Goal: Task Accomplishment & Management: Complete application form

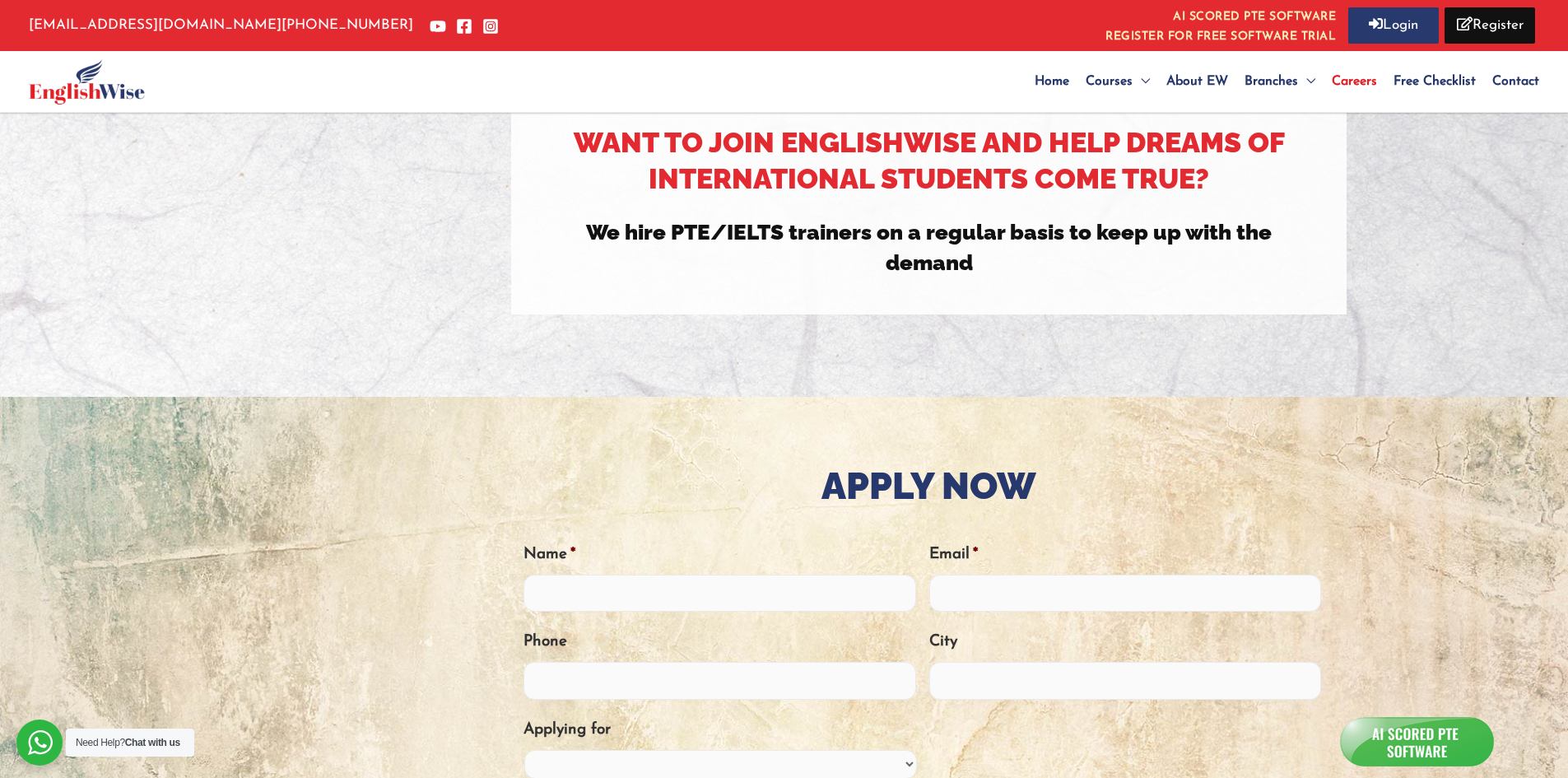
scroll to position [549, 0]
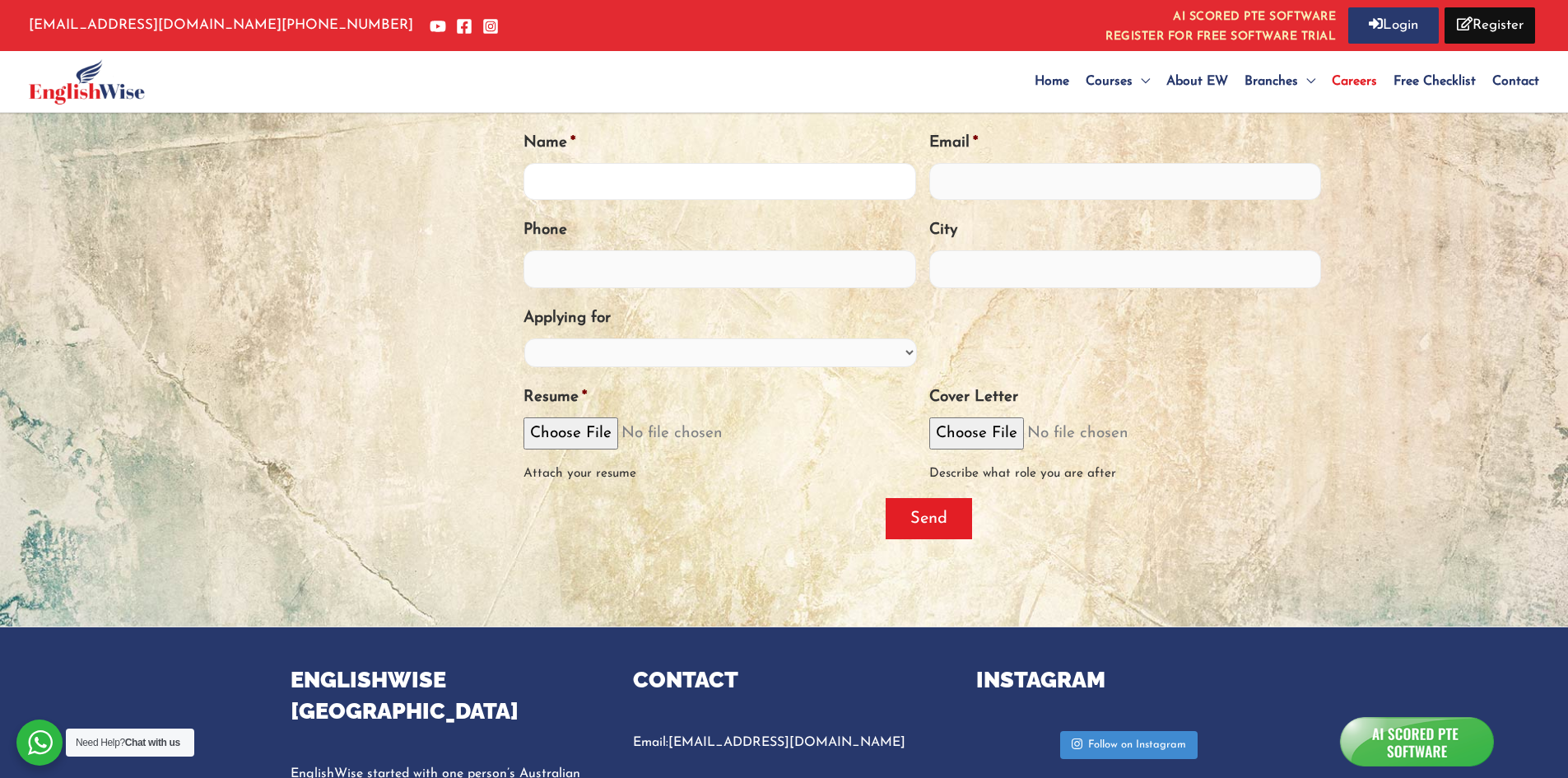
click at [655, 188] on input "Name *" at bounding box center [720, 182] width 393 height 38
type input "[PERSON_NAME]"
type input "[EMAIL_ADDRESS][DOMAIN_NAME]"
type input "08745040919"
type input "[GEOGRAPHIC_DATA]"
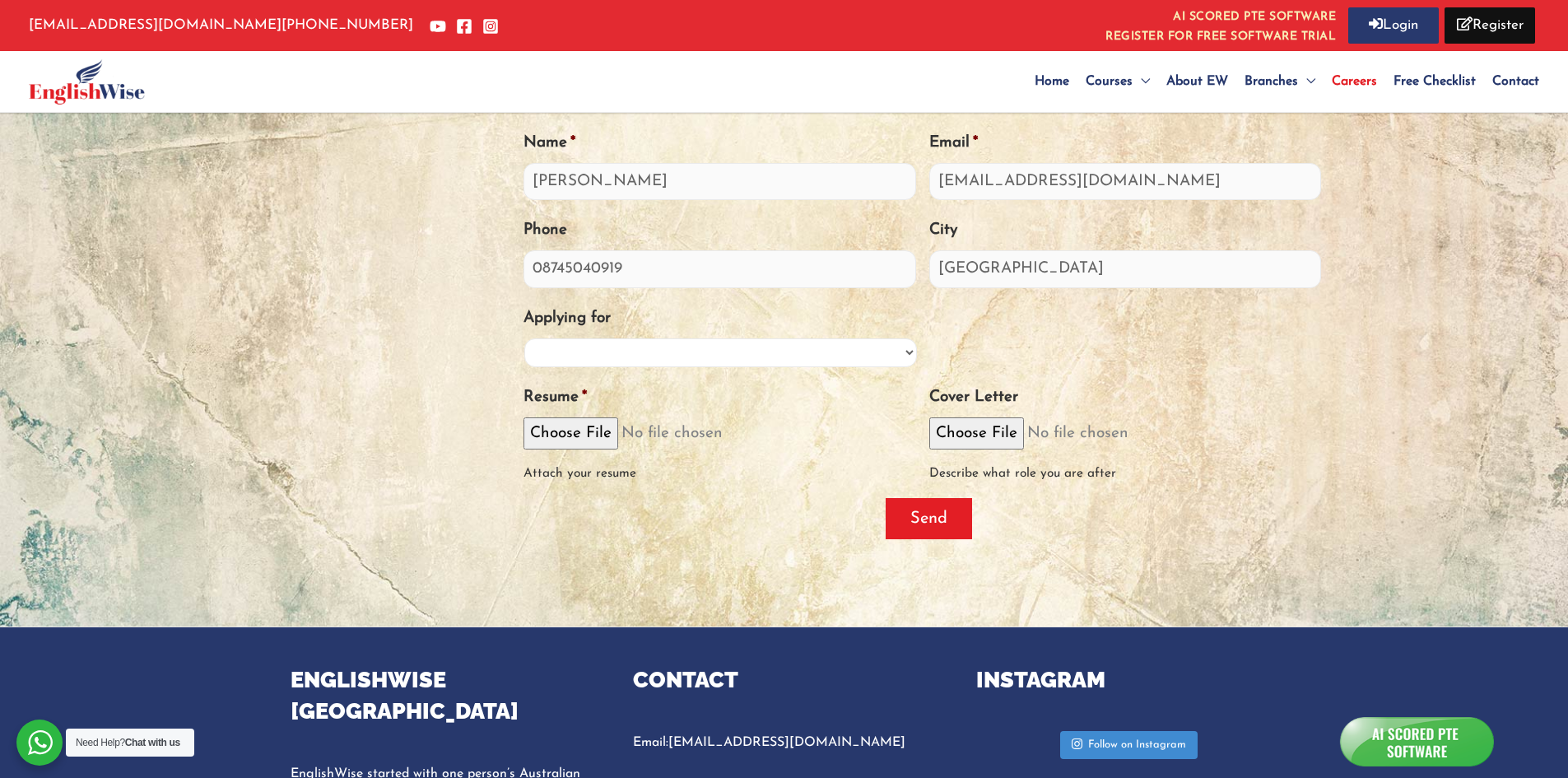
click at [815, 355] on select "PTE Trainer IELTS Trainer OET Trainer PTE/IELTS Sales Consultant Branch Manager…" at bounding box center [721, 352] width 393 height 29
select select "Marketing"
click at [524, 339] on select "PTE Trainer IELTS Trainer OET Trainer PTE/IELTS Sales Consultant Branch Manager…" at bounding box center [721, 352] width 393 height 29
click at [592, 457] on div "Attach your resume" at bounding box center [720, 467] width 393 height 36
click at [595, 434] on input "Resume *" at bounding box center [720, 433] width 393 height 33
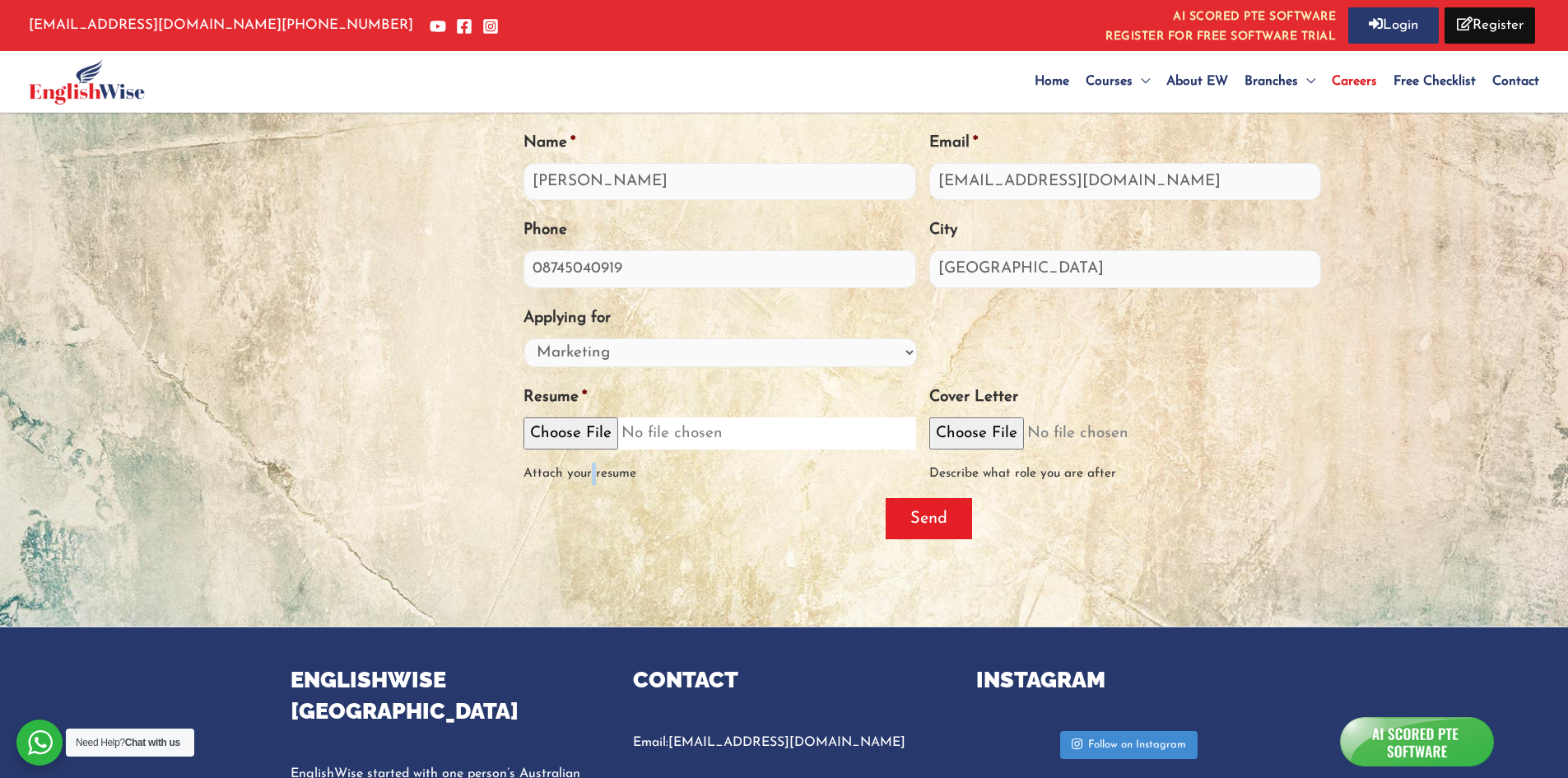
type input "C:\fakepath\[PERSON_NAME] Resume.pdf"
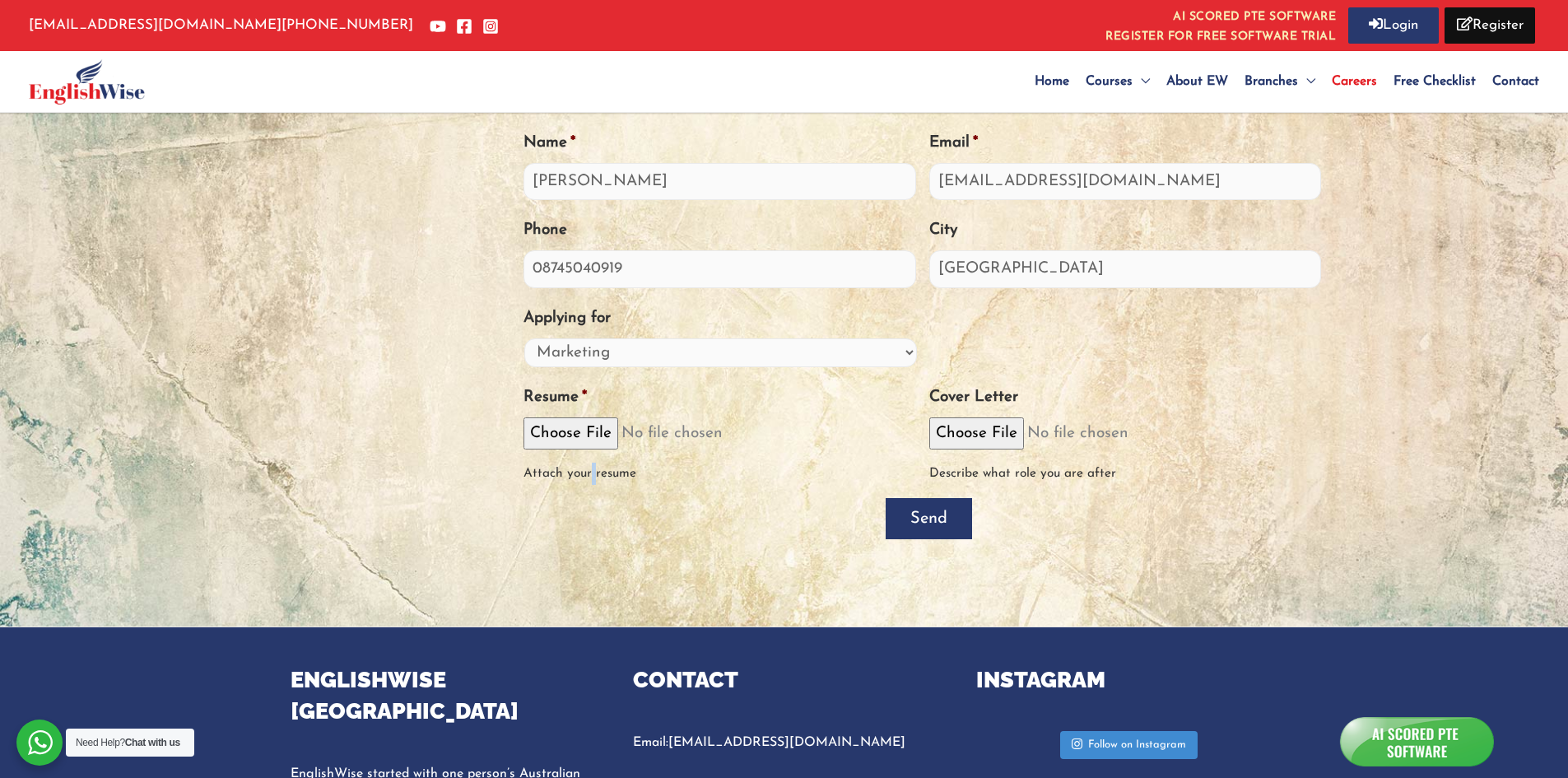
click at [952, 506] on input "Send" at bounding box center [929, 518] width 87 height 41
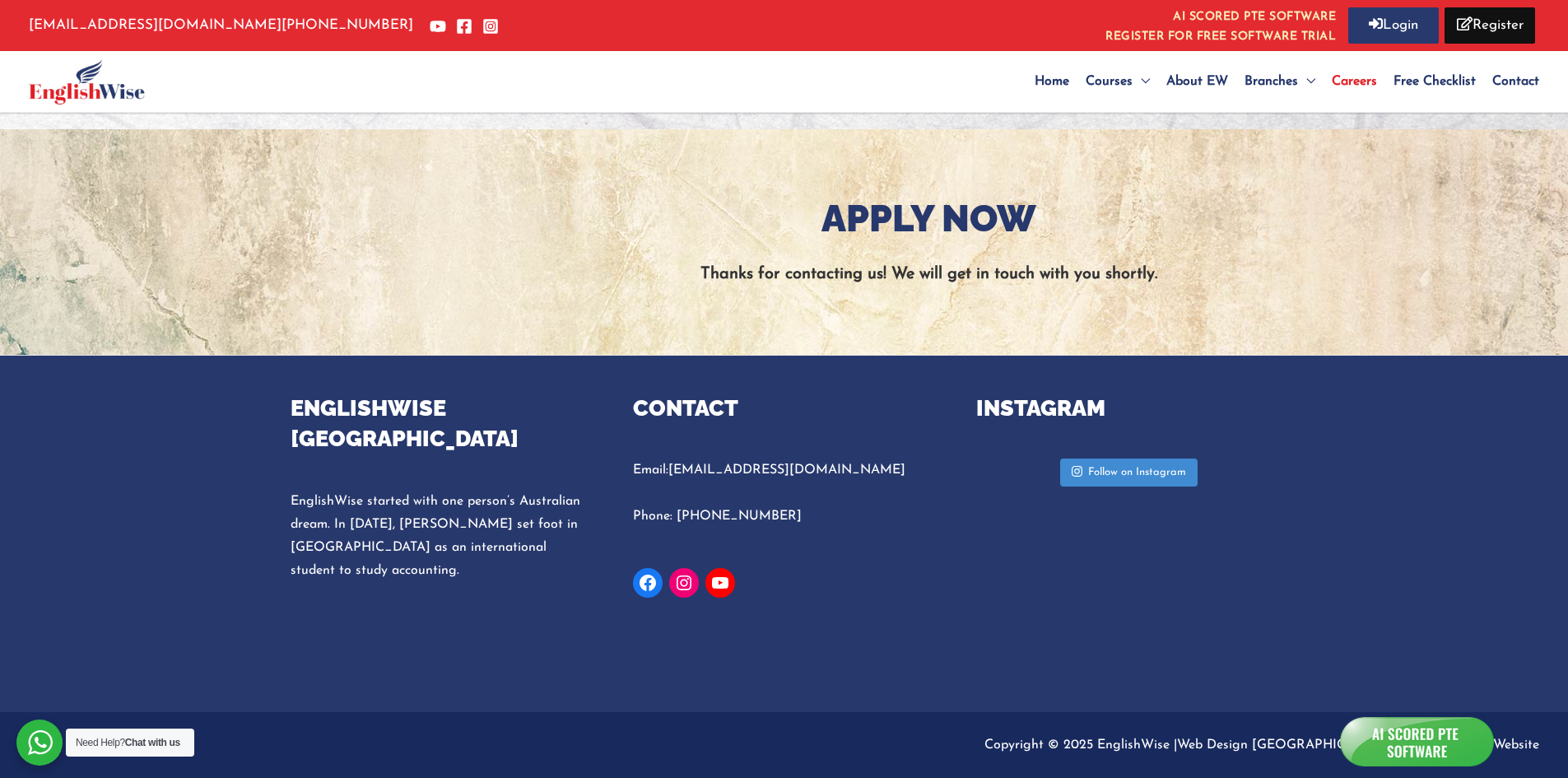
scroll to position [405, 0]
